Goal: Task Accomplishment & Management: Use online tool/utility

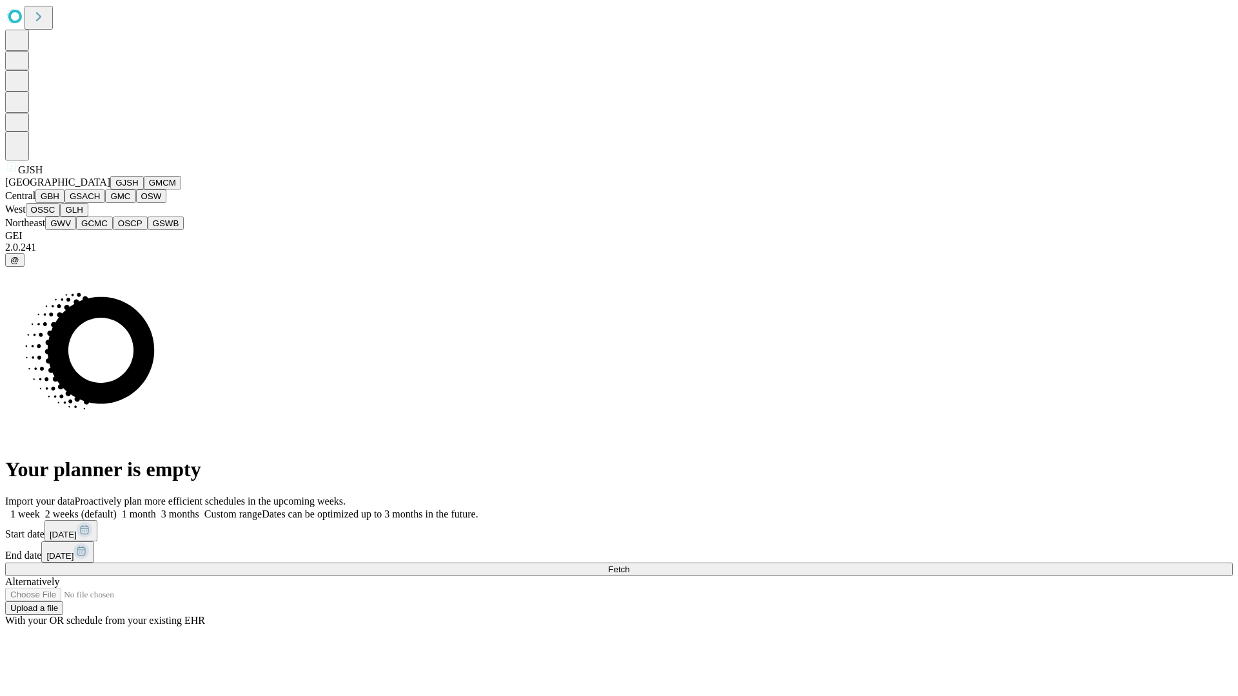
click at [110, 190] on button "GJSH" at bounding box center [127, 183] width 34 height 14
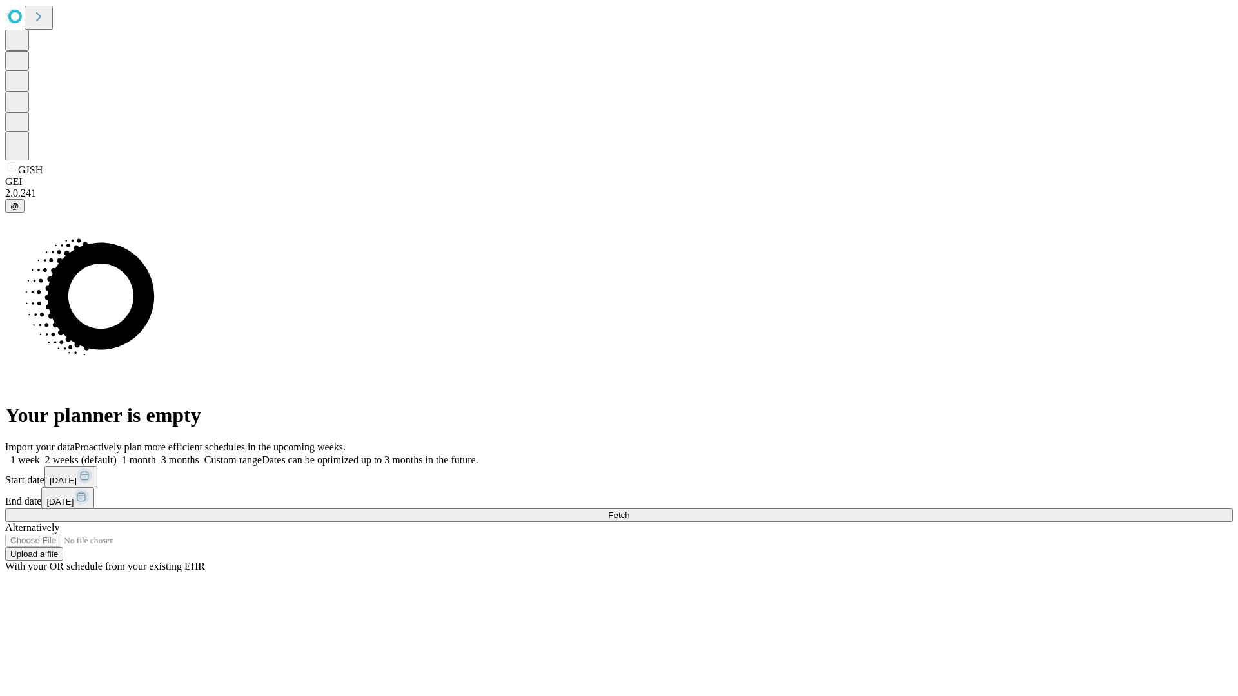
click at [156, 455] on label "1 month" at bounding box center [136, 460] width 39 height 11
click at [629, 511] on span "Fetch" at bounding box center [618, 516] width 21 height 10
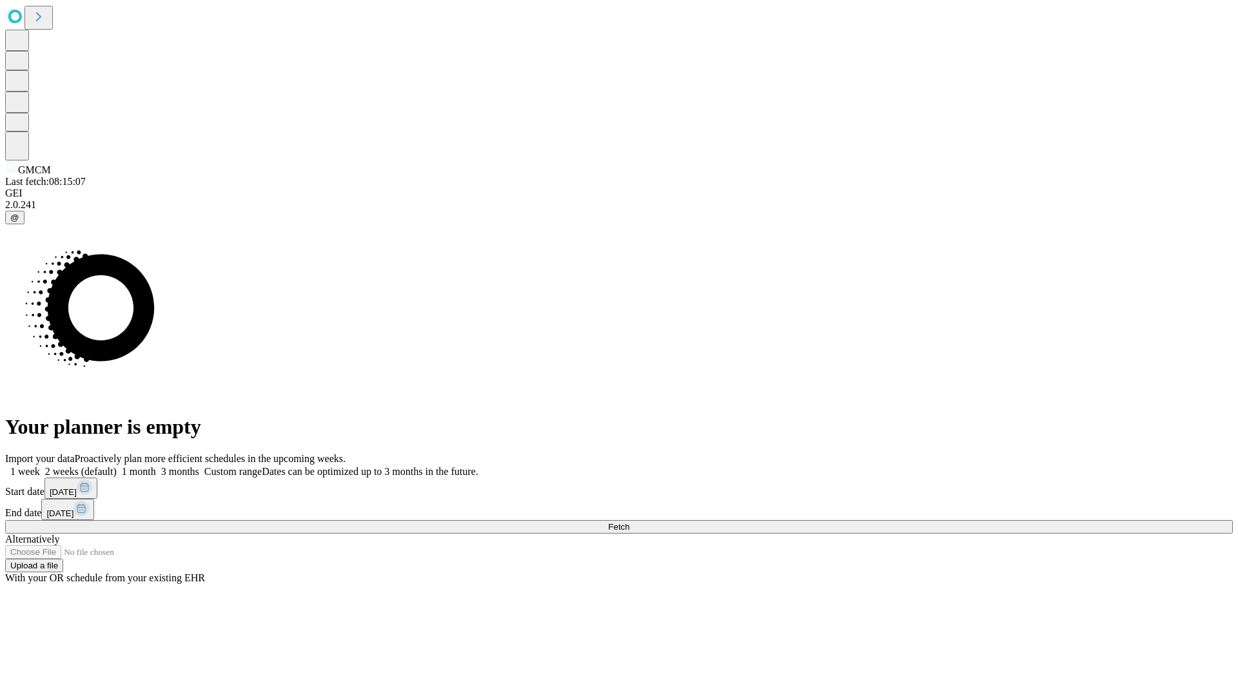
click at [629, 522] on span "Fetch" at bounding box center [618, 527] width 21 height 10
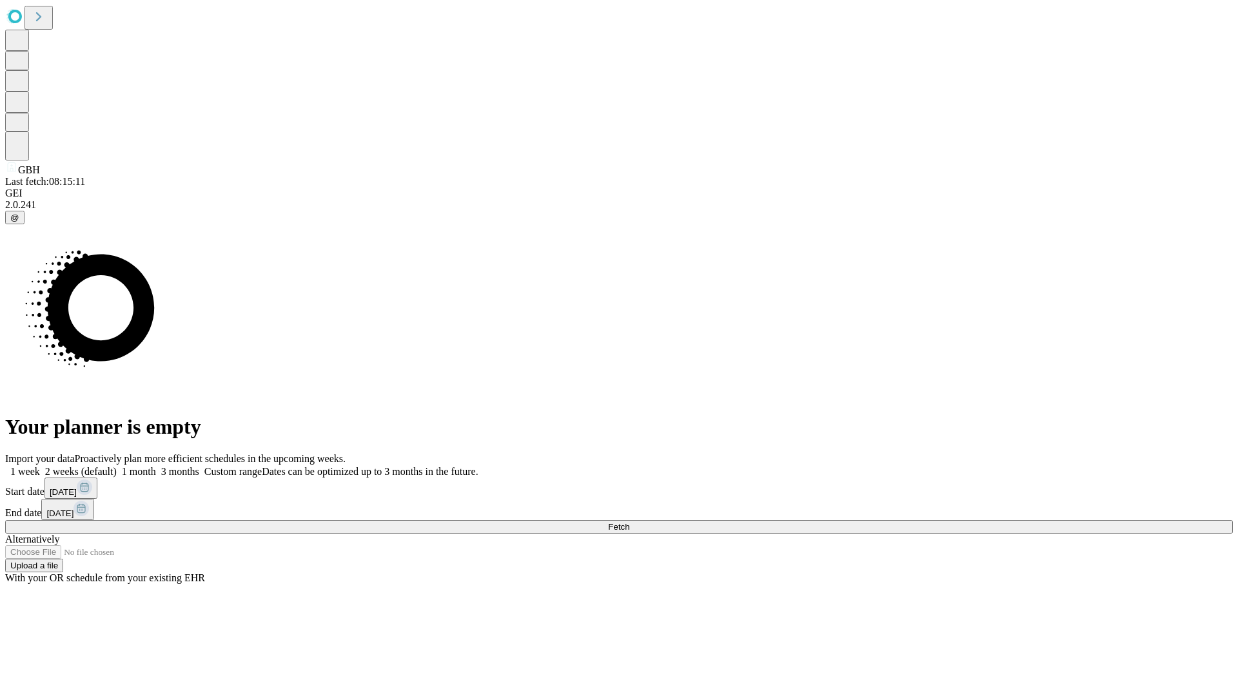
click at [156, 466] on label "1 month" at bounding box center [136, 471] width 39 height 11
click at [629, 522] on span "Fetch" at bounding box center [618, 527] width 21 height 10
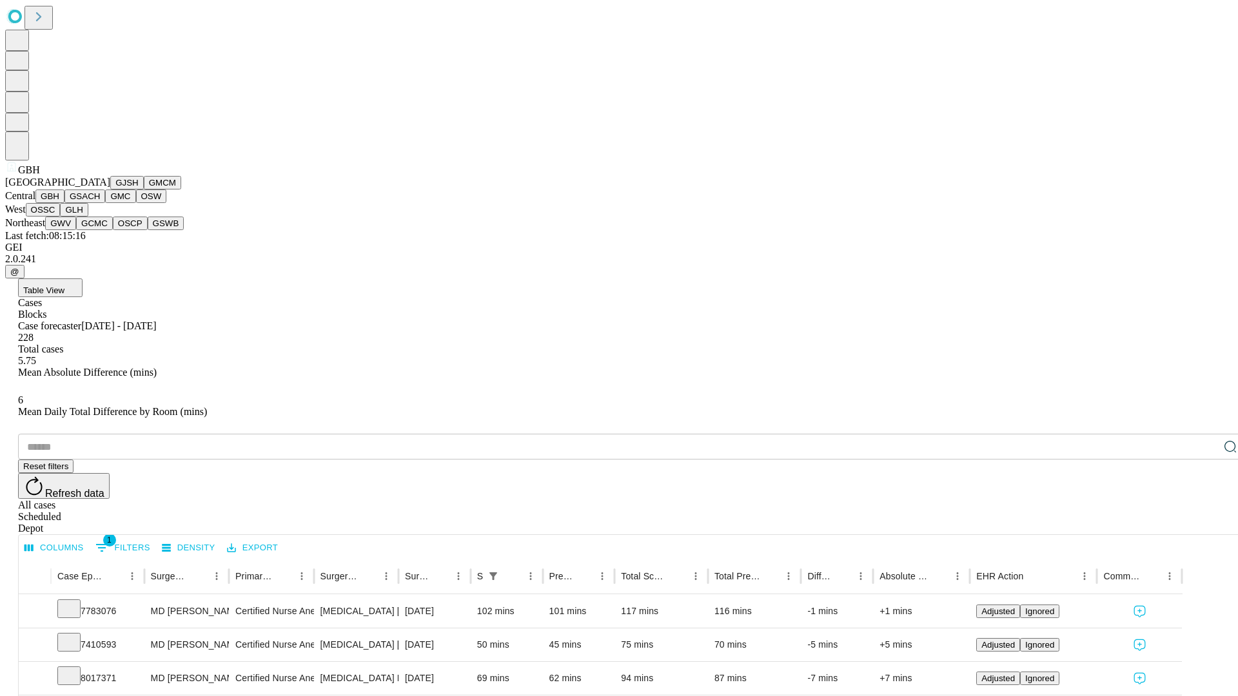
click at [100, 203] on button "GSACH" at bounding box center [84, 197] width 41 height 14
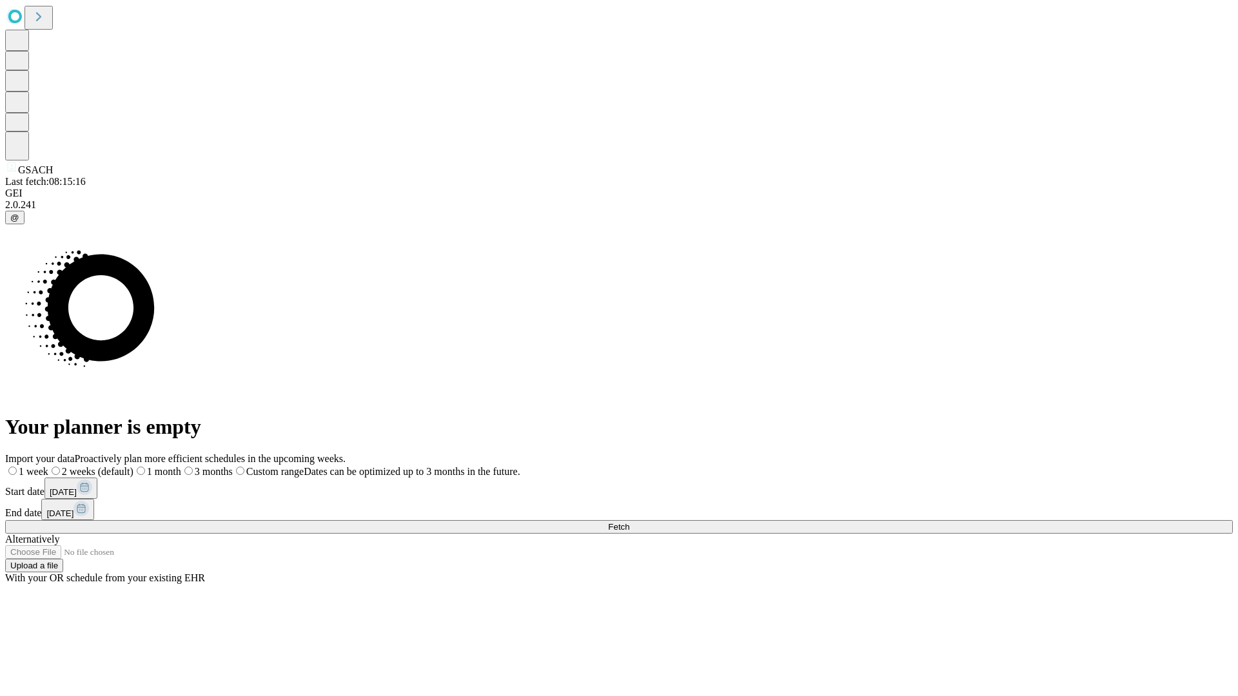
click at [181, 466] on label "1 month" at bounding box center [157, 471] width 48 height 11
click at [629, 522] on span "Fetch" at bounding box center [618, 527] width 21 height 10
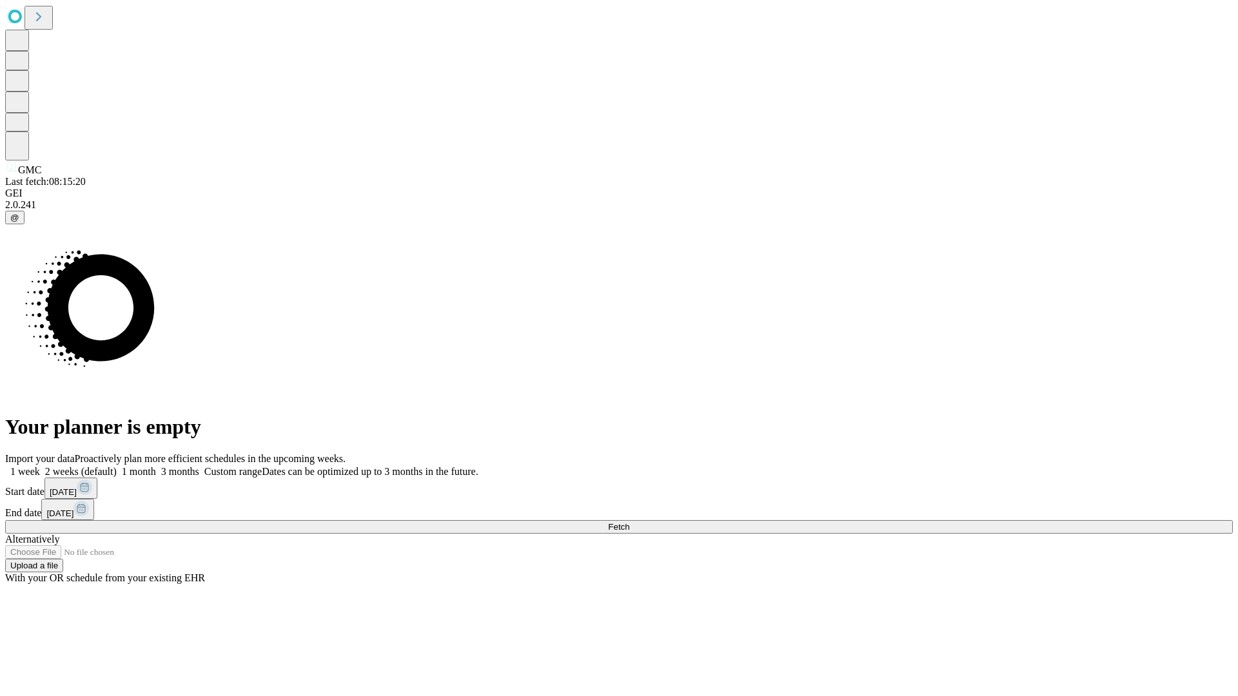
click at [156, 466] on label "1 month" at bounding box center [136, 471] width 39 height 11
click at [629, 522] on span "Fetch" at bounding box center [618, 527] width 21 height 10
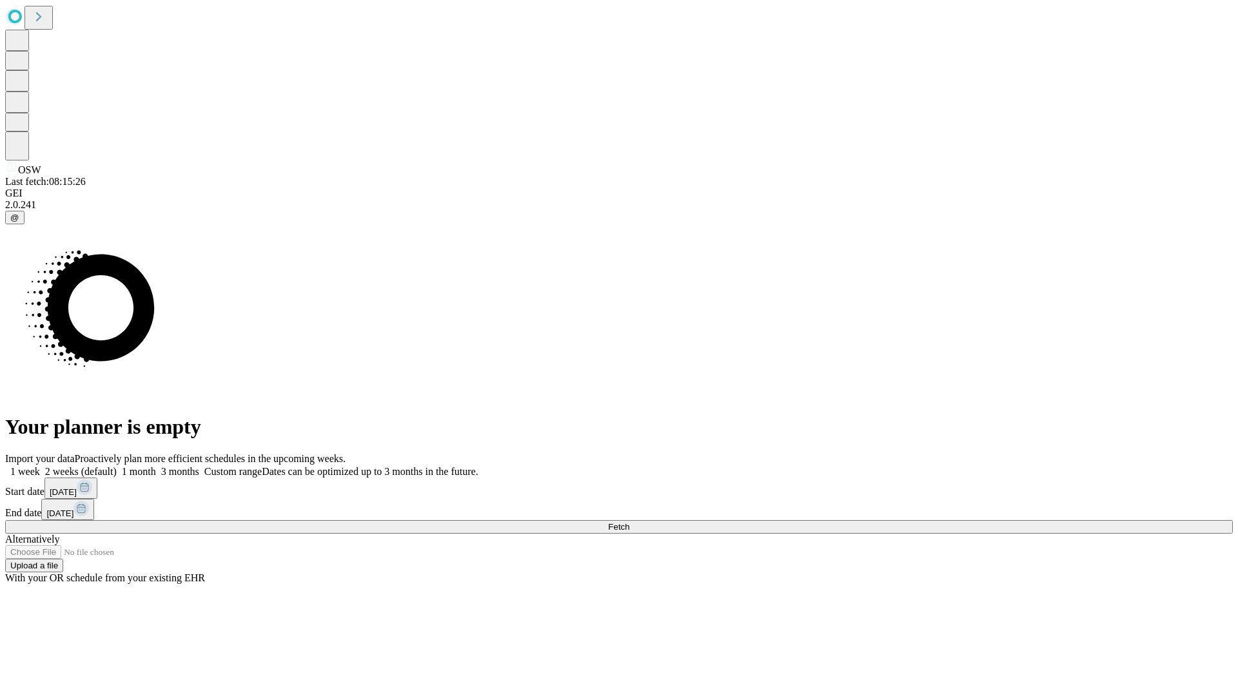
click at [629, 522] on span "Fetch" at bounding box center [618, 527] width 21 height 10
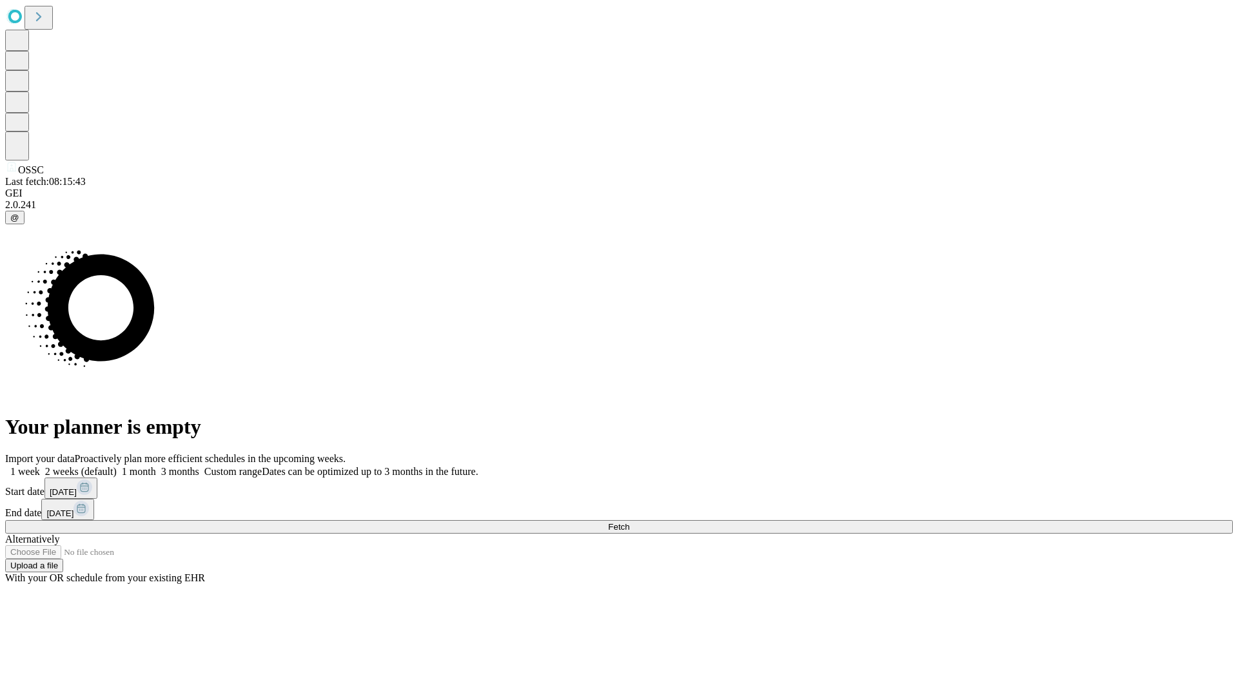
click at [156, 466] on label "1 month" at bounding box center [136, 471] width 39 height 11
click at [629, 522] on span "Fetch" at bounding box center [618, 527] width 21 height 10
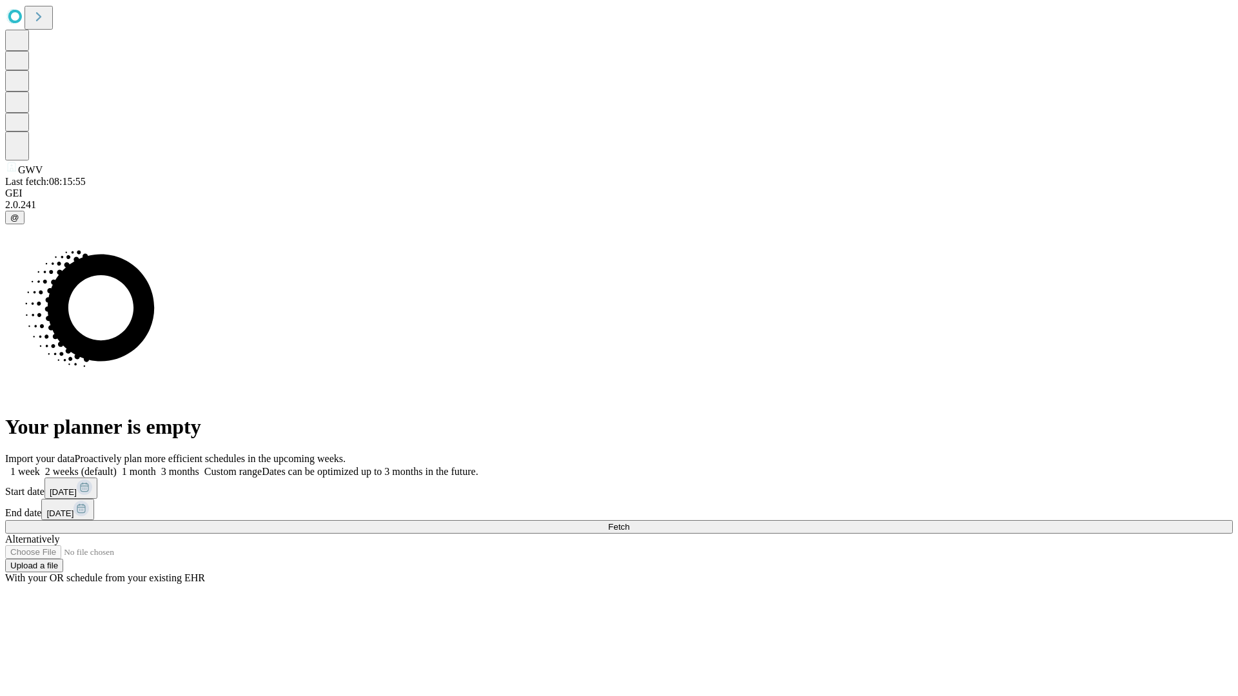
click at [156, 466] on label "1 month" at bounding box center [136, 471] width 39 height 11
click at [629, 522] on span "Fetch" at bounding box center [618, 527] width 21 height 10
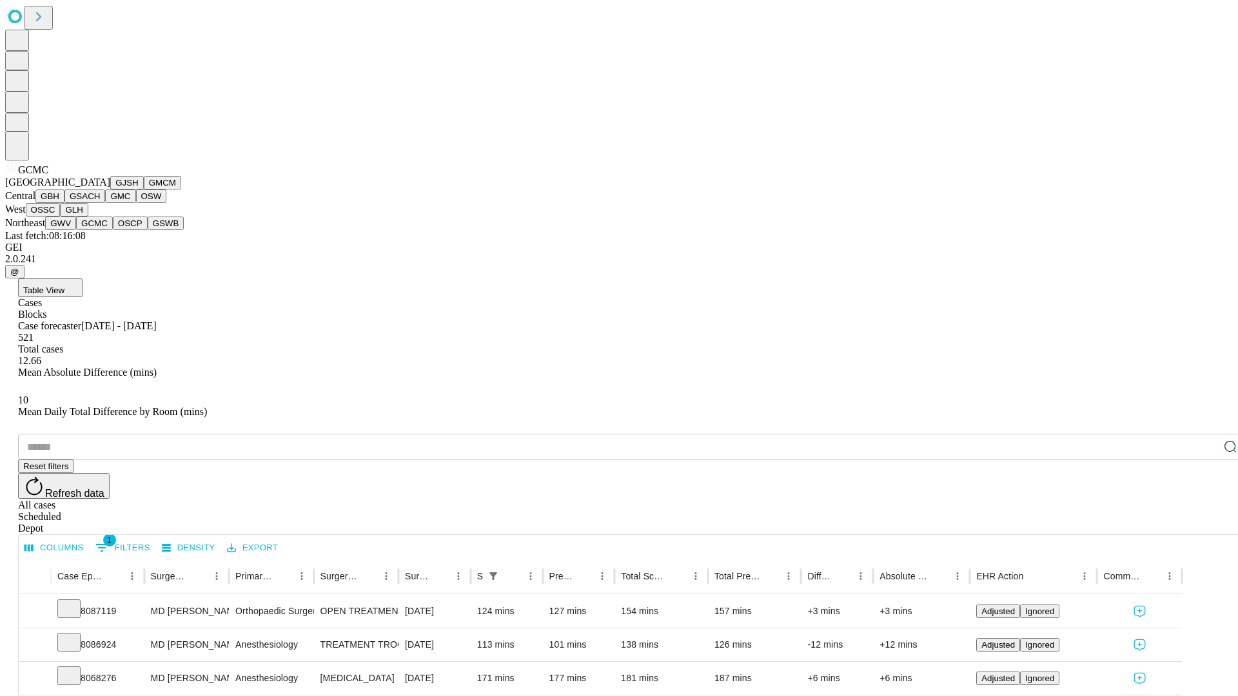
click at [113, 230] on button "OSCP" at bounding box center [130, 224] width 35 height 14
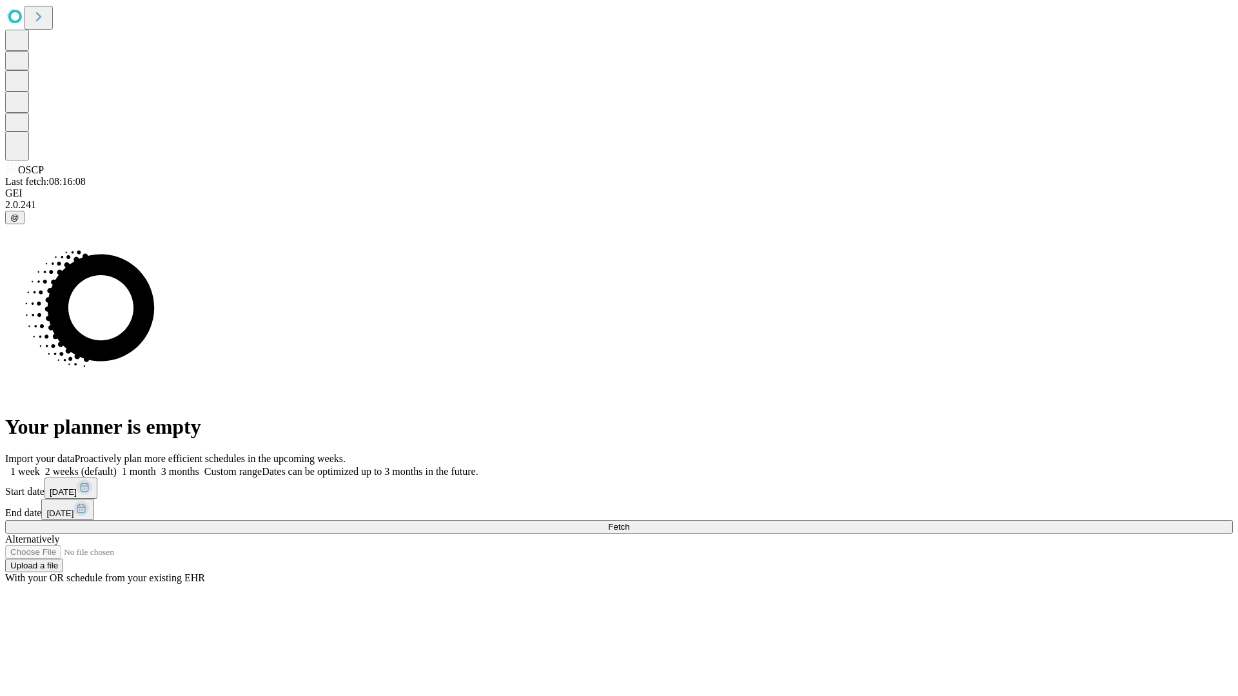
click at [156, 466] on label "1 month" at bounding box center [136, 471] width 39 height 11
click at [629, 522] on span "Fetch" at bounding box center [618, 527] width 21 height 10
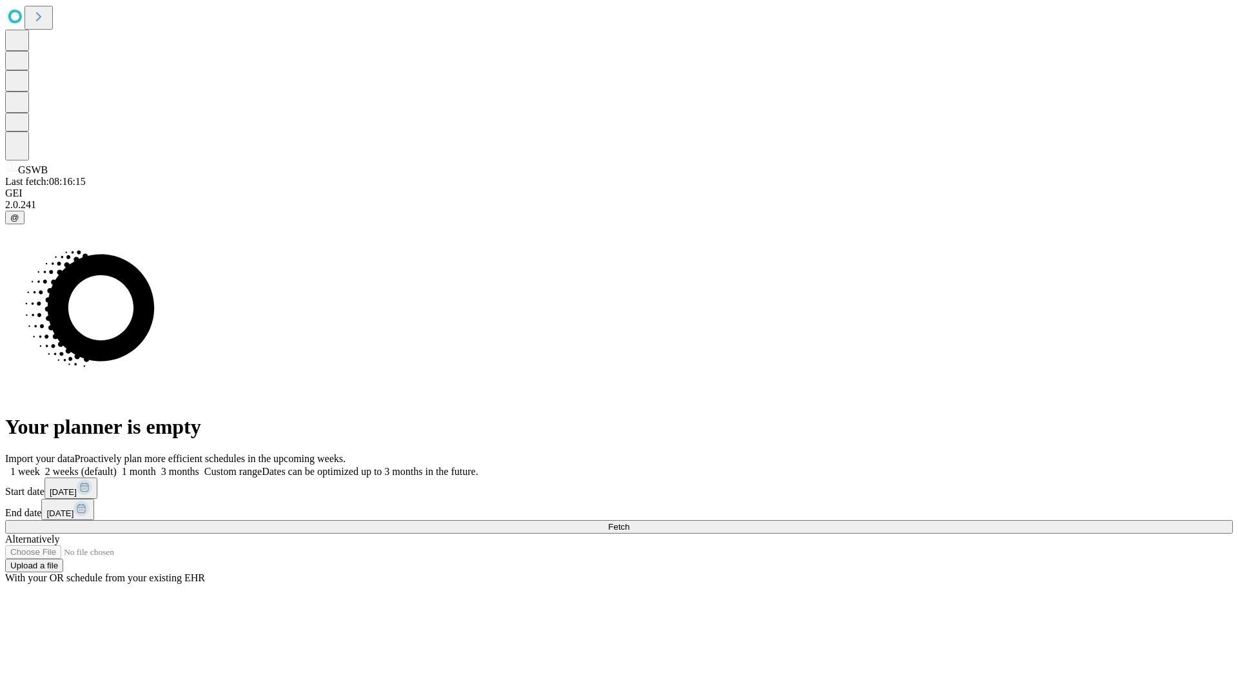
click at [629, 522] on span "Fetch" at bounding box center [618, 527] width 21 height 10
